Goal: Check status: Check status

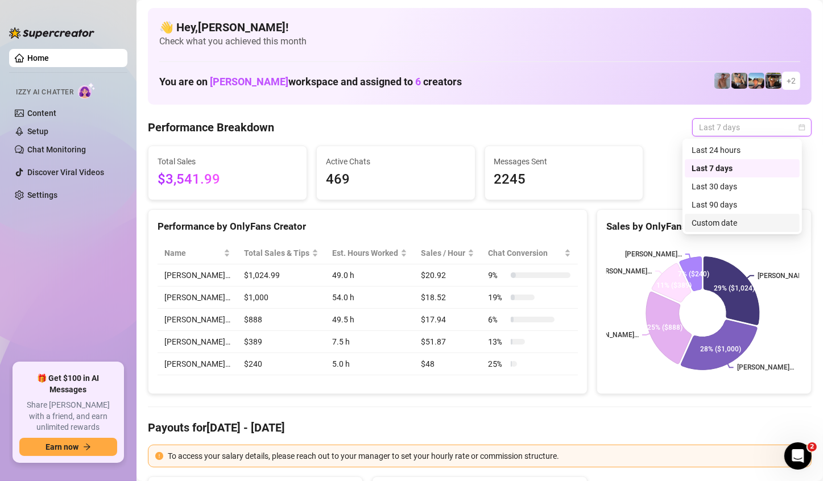
click at [719, 220] on div "Custom date" at bounding box center [742, 223] width 101 height 13
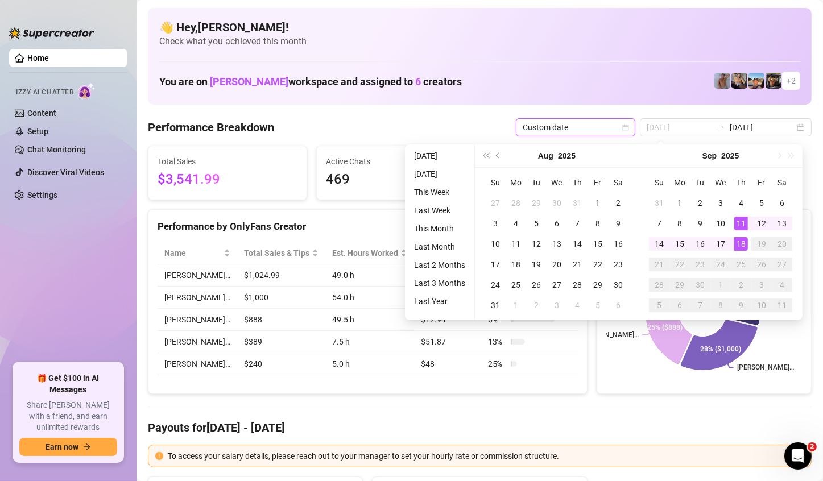
type input "[DATE]"
click at [737, 242] on div "18" at bounding box center [741, 244] width 14 height 14
click at [737, 242] on rect at bounding box center [702, 313] width 193 height 142
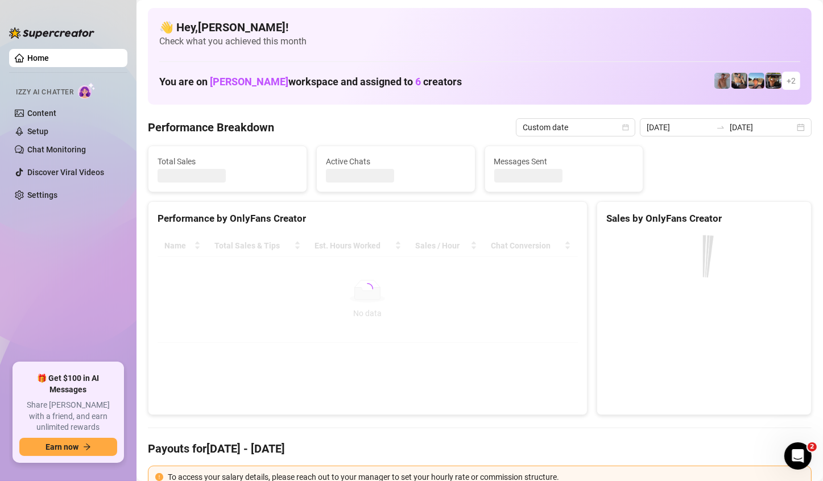
type input "2025-09-18"
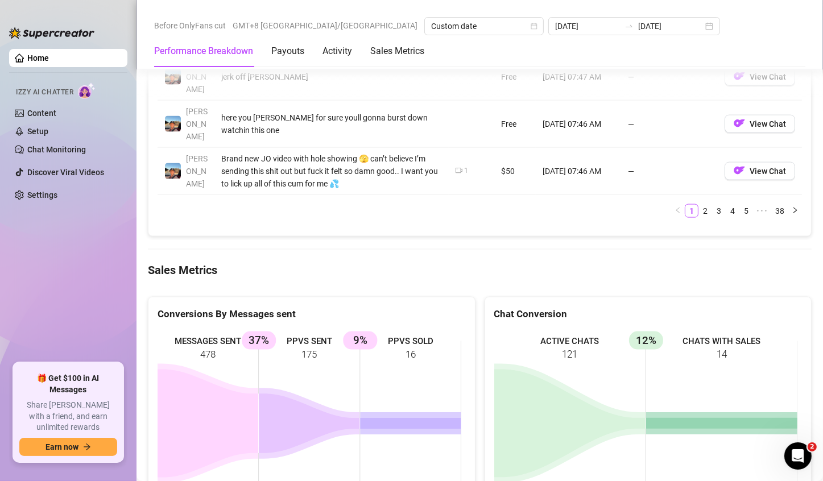
scroll to position [1308, 0]
